Goal: Navigation & Orientation: Find specific page/section

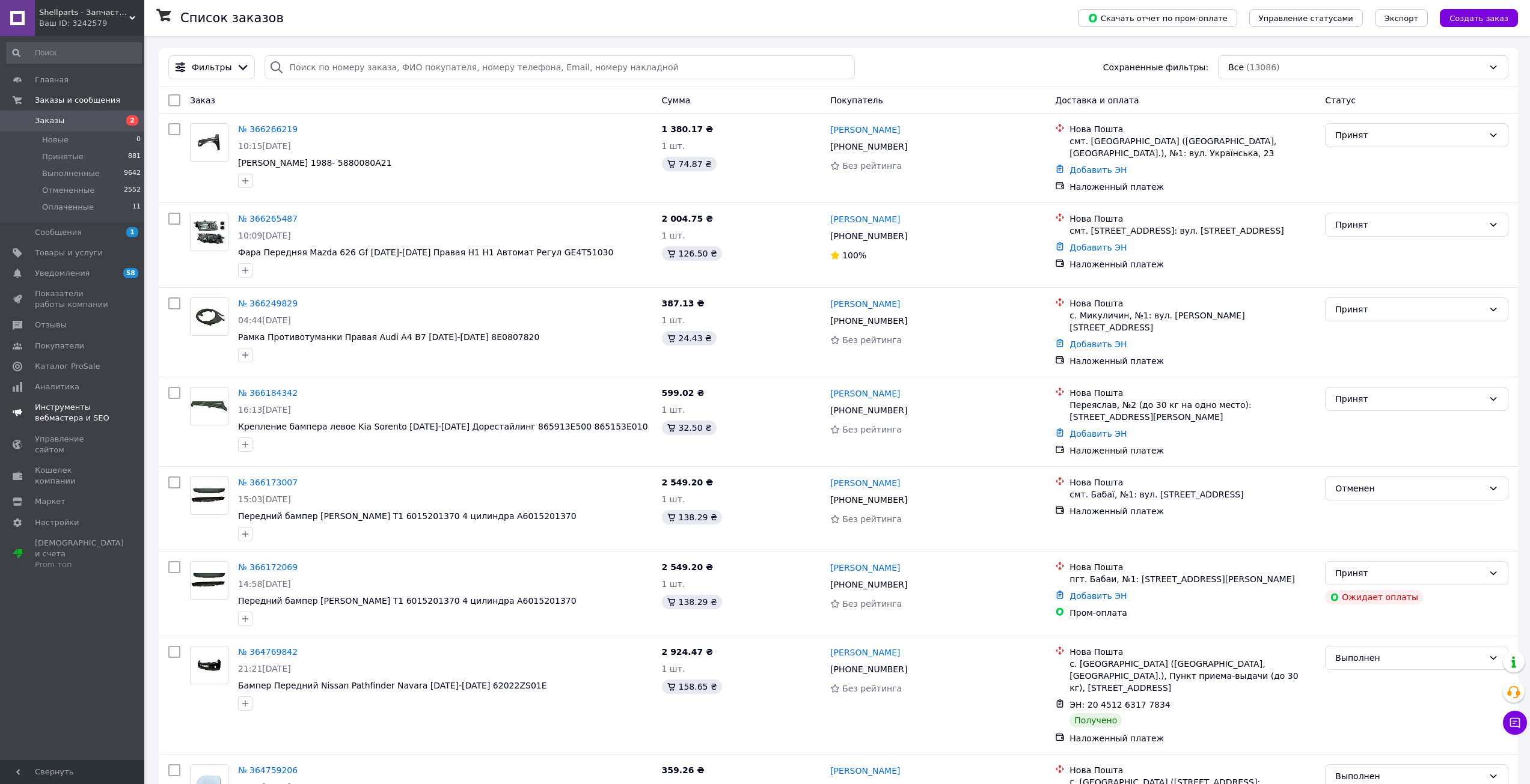
click at [90, 268] on span "Уведомления" at bounding box center [73, 274] width 76 height 11
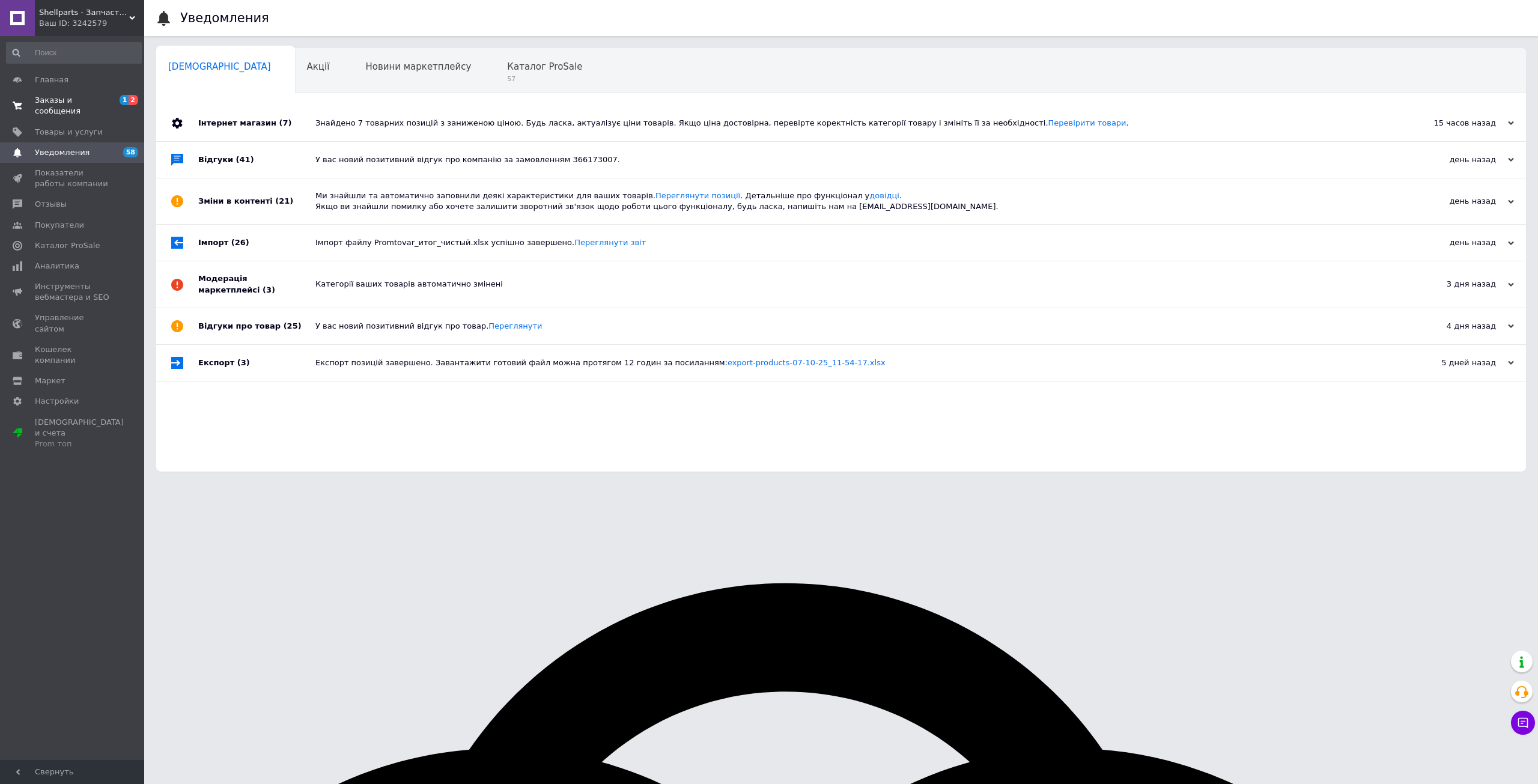
click at [109, 98] on span "Заказы и сообщения" at bounding box center [73, 105] width 76 height 21
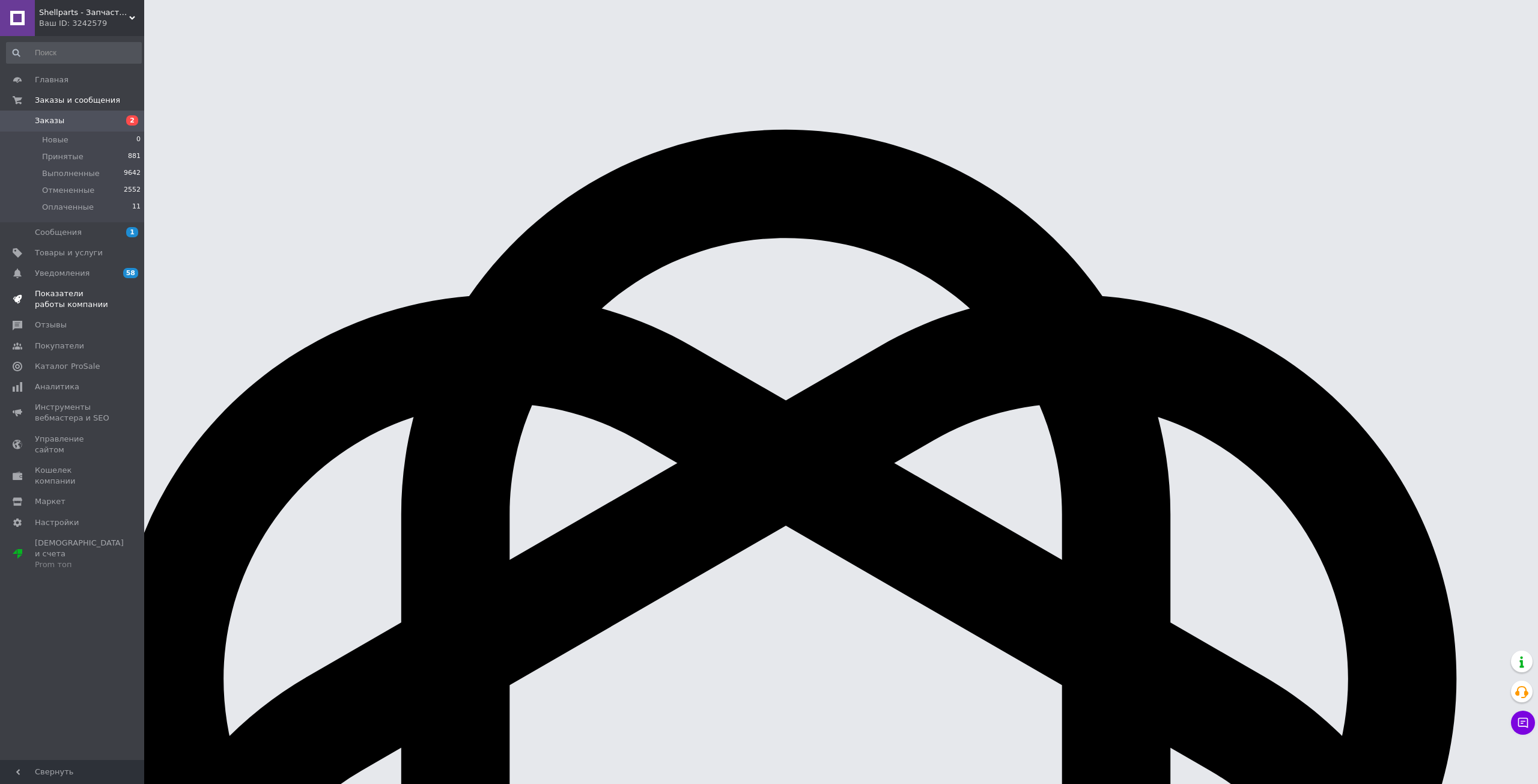
click at [77, 298] on span "Показатели работы компании" at bounding box center [73, 298] width 76 height 21
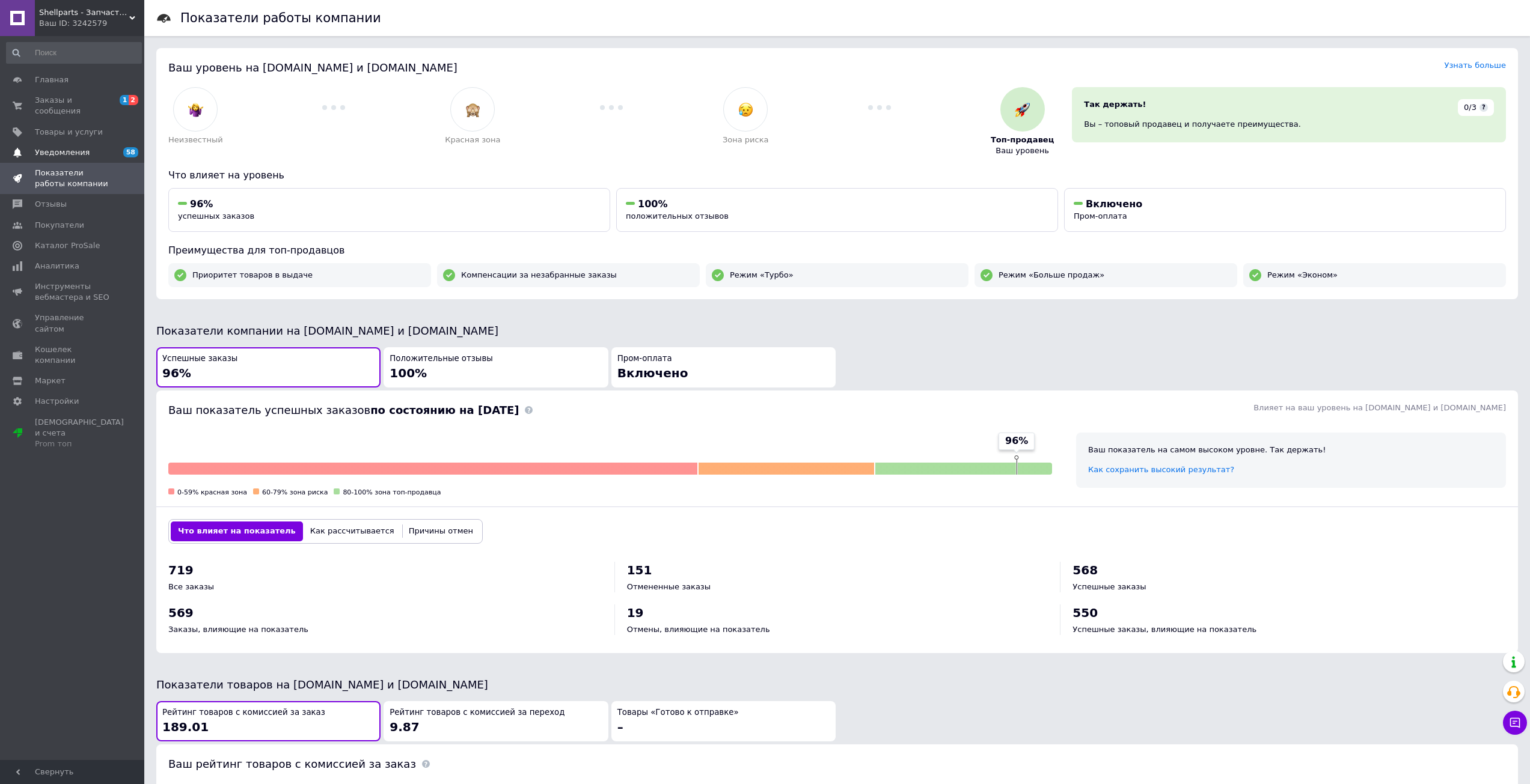
click at [89, 147] on span "Уведомления" at bounding box center [73, 153] width 76 height 11
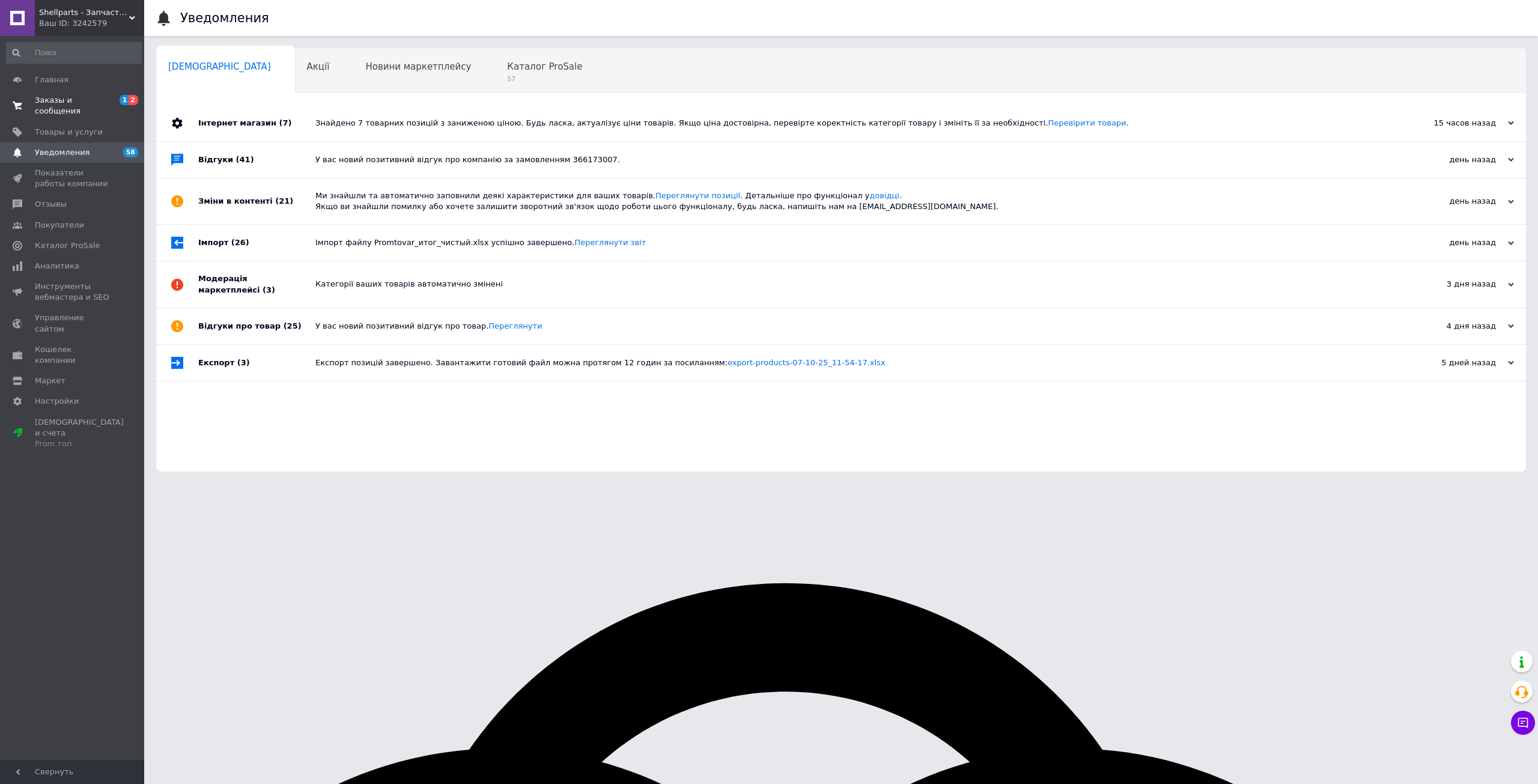
click at [102, 96] on span "Заказы и сообщения" at bounding box center [73, 105] width 76 height 21
